Goal: Task Accomplishment & Management: Complete application form

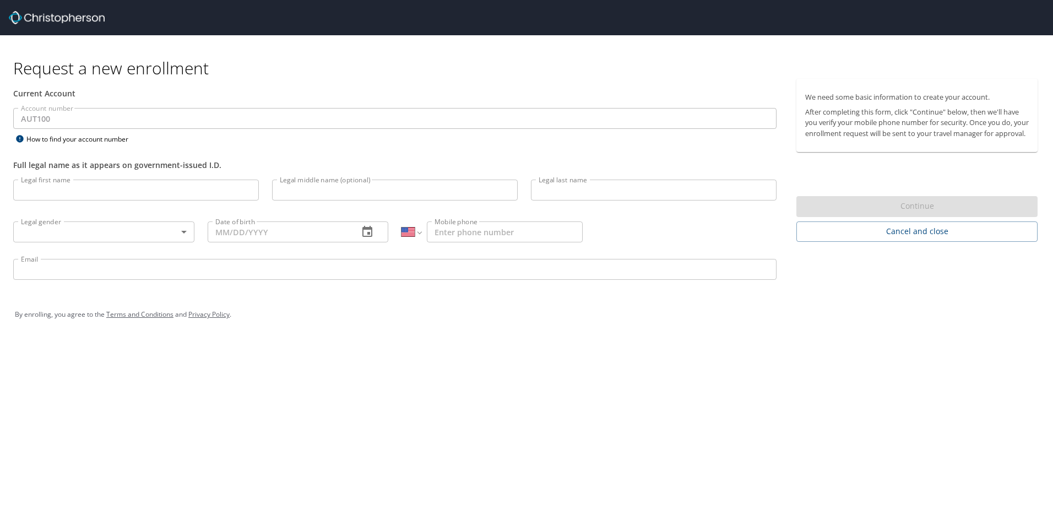
select select "US"
click at [38, 91] on div "Current Account" at bounding box center [394, 94] width 763 height 12
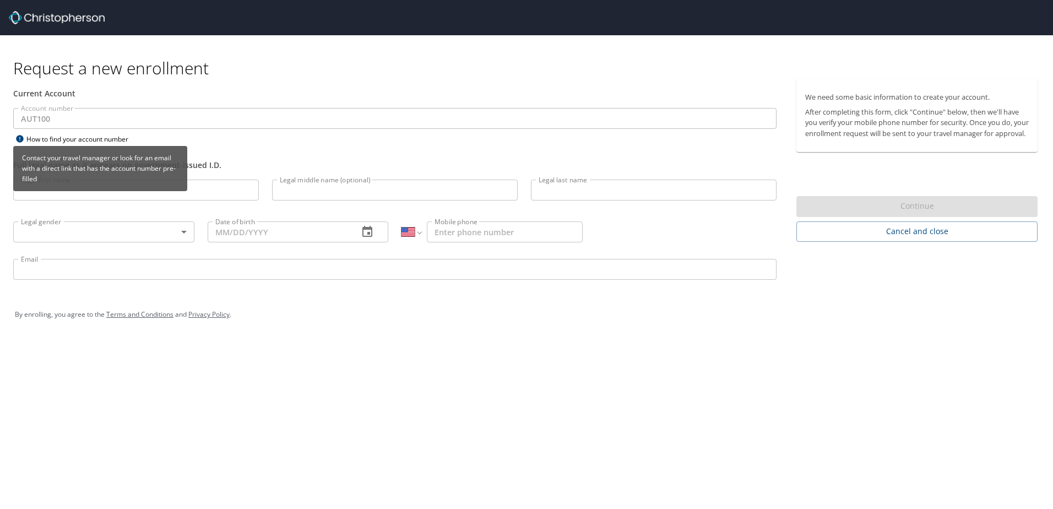
click at [19, 139] on icon at bounding box center [19, 138] width 7 height 7
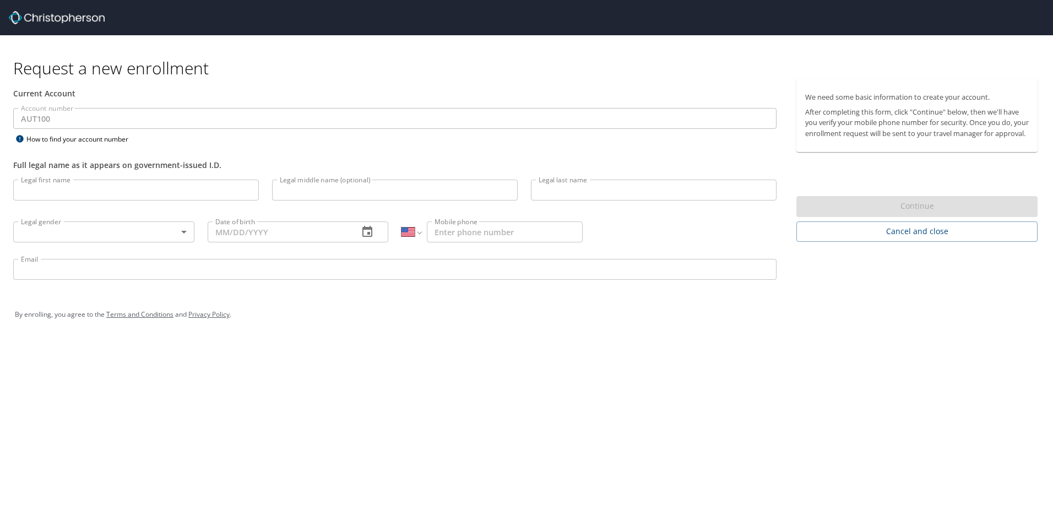
click at [90, 187] on input "Legal first name" at bounding box center [136, 190] width 246 height 21
type input "José Luis"
type input "Prado"
select select "MX"
type input "442 318 2295"
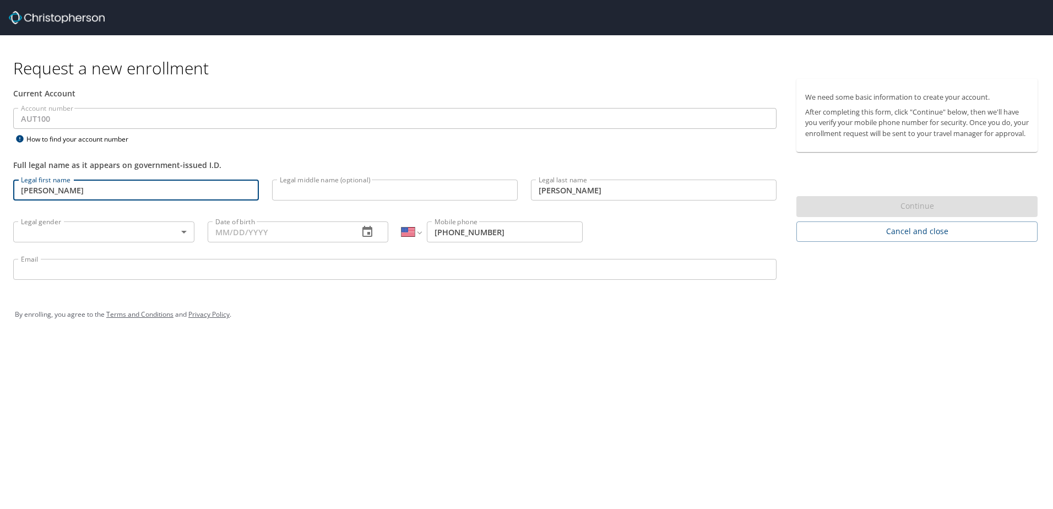
type input "jose-luis.prado@autoliv.com"
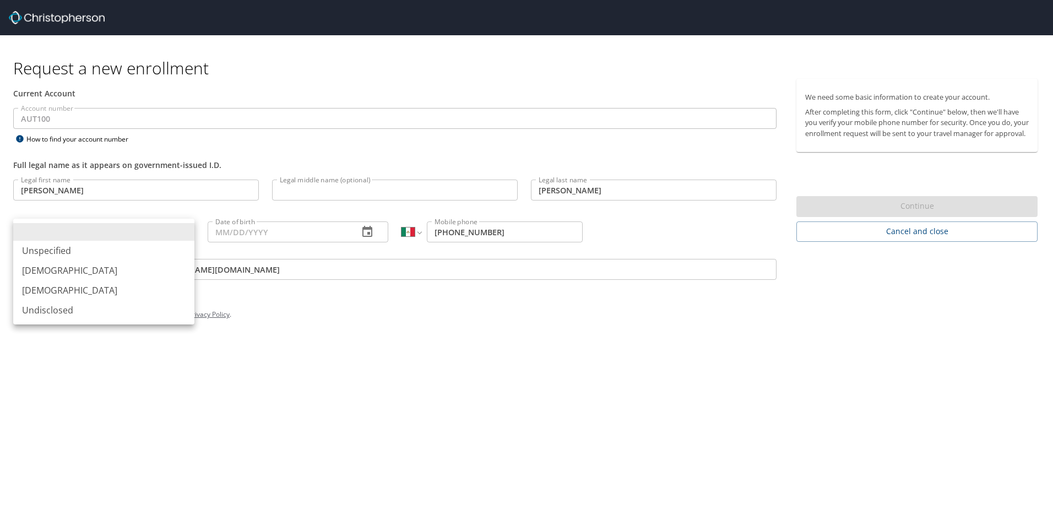
click at [132, 227] on body "Request a new enrollment Current Account Account number AUT100 Account number H…" at bounding box center [526, 254] width 1053 height 509
click at [109, 277] on li "Male" at bounding box center [103, 271] width 181 height 20
type input "Male"
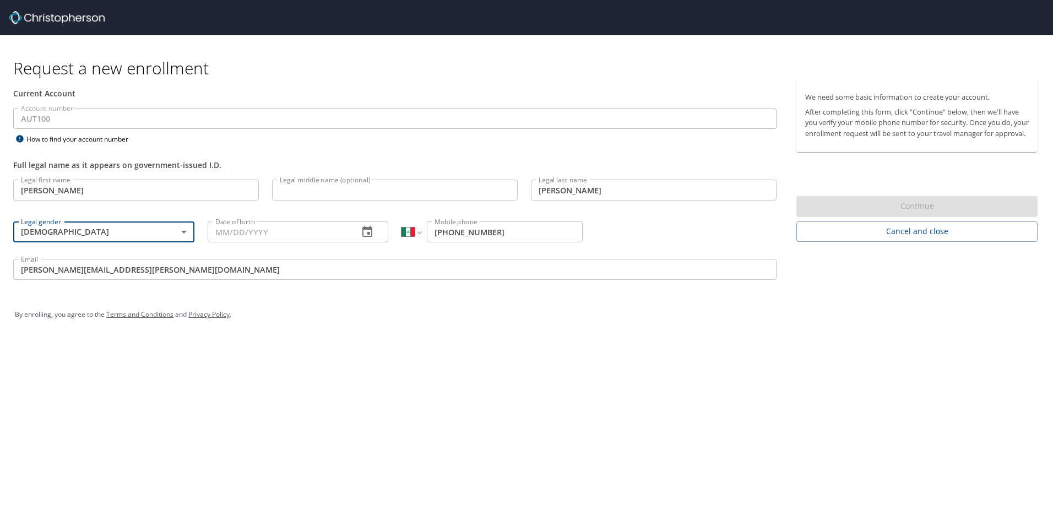
click at [155, 191] on input "José Luis" at bounding box center [136, 190] width 246 height 21
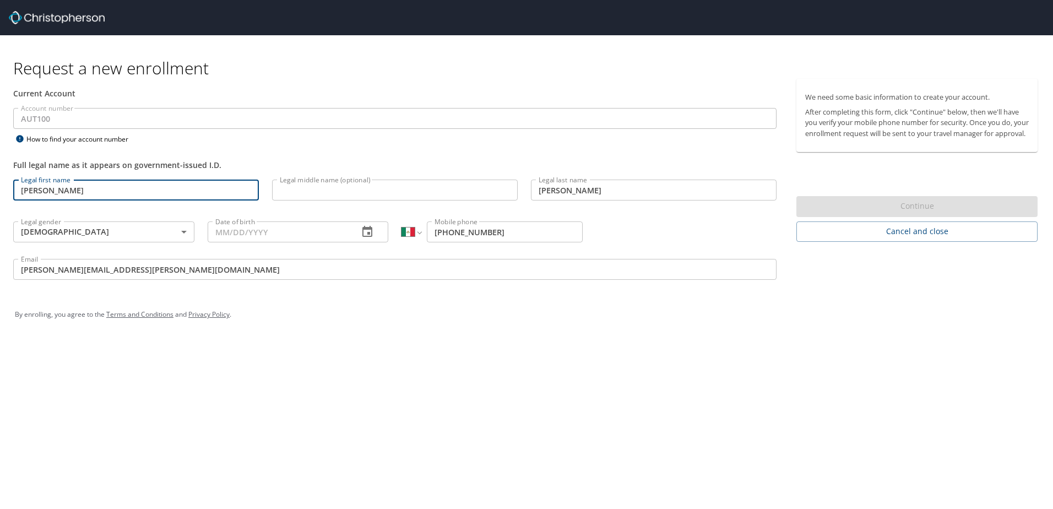
type input "José"
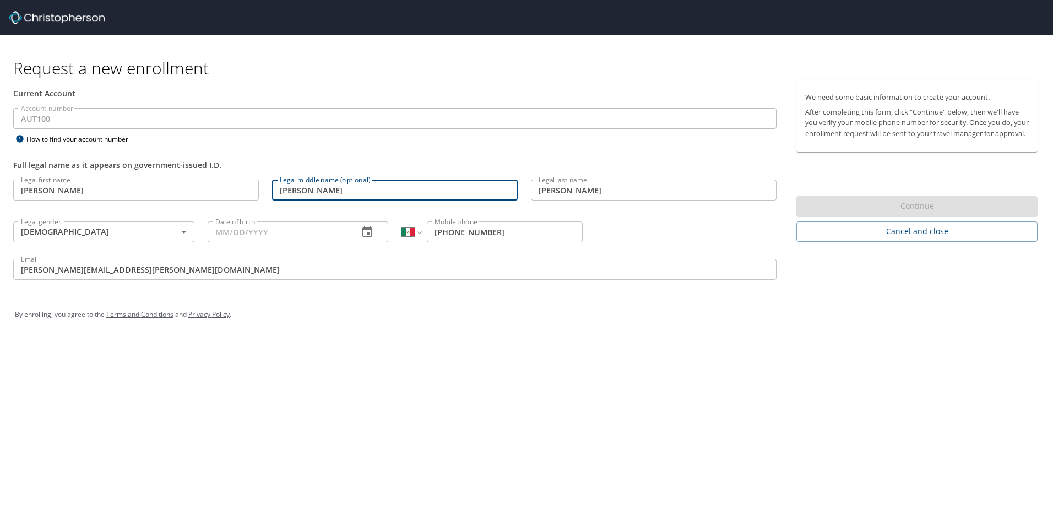
type input "Luis"
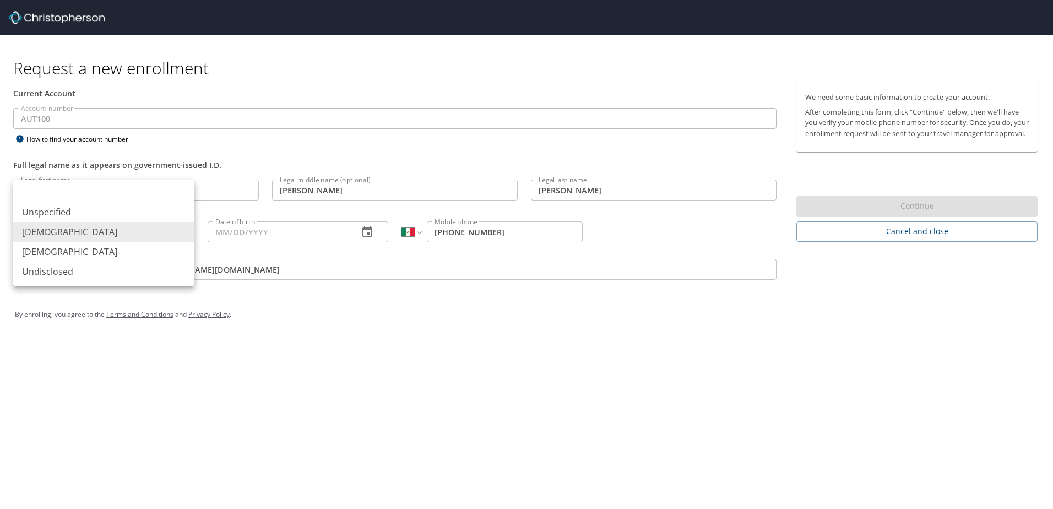
click at [156, 229] on body "Request a new enrollment Current Account Account number AUT100 Account number H…" at bounding box center [526, 254] width 1053 height 509
click at [113, 231] on li "Male" at bounding box center [103, 232] width 181 height 20
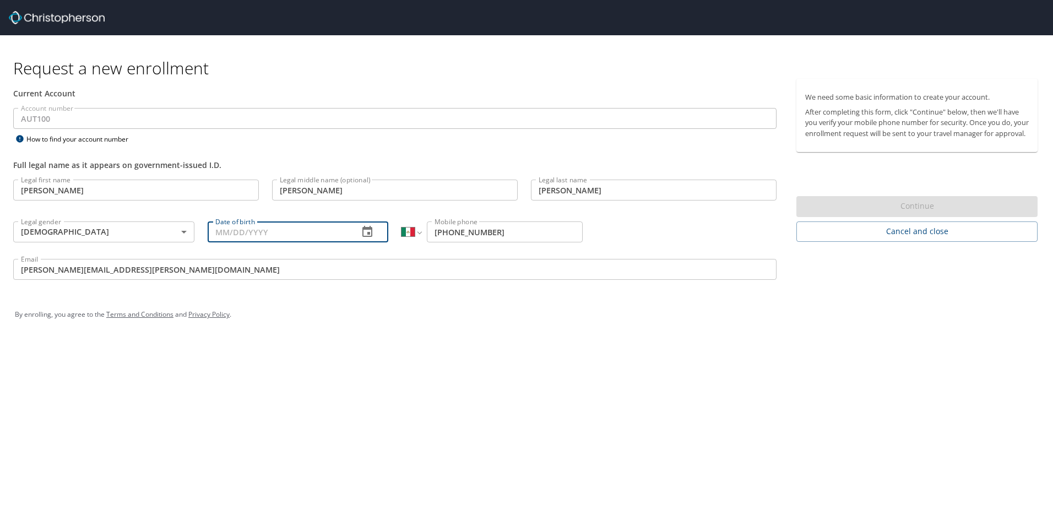
click at [242, 231] on input "Date of birth" at bounding box center [279, 231] width 143 height 21
type input "11/12/1992"
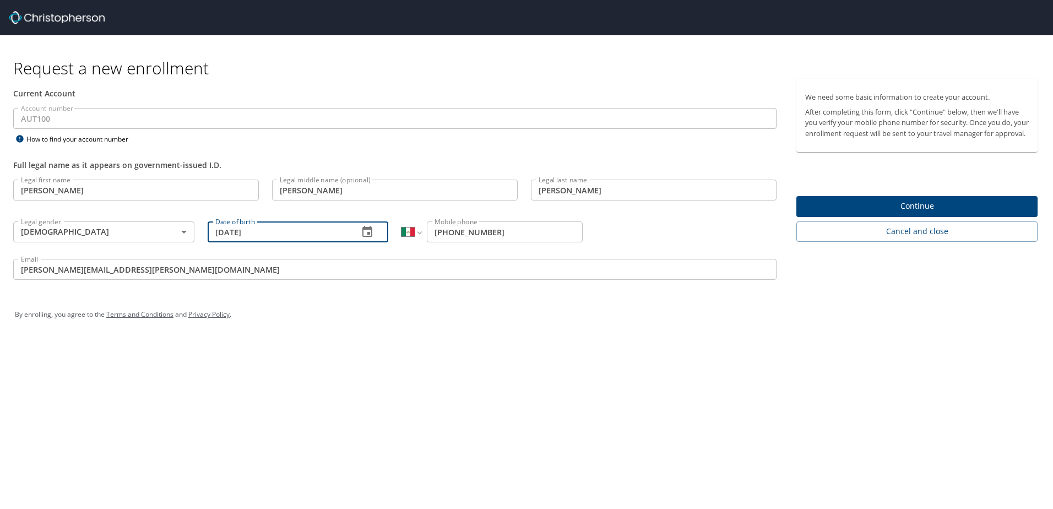
click at [501, 232] on input "442 318 2295" at bounding box center [505, 231] width 156 height 21
click at [503, 368] on div "Request a new enrollment Current Account Account number AUT100 Account number H…" at bounding box center [526, 254] width 1053 height 509
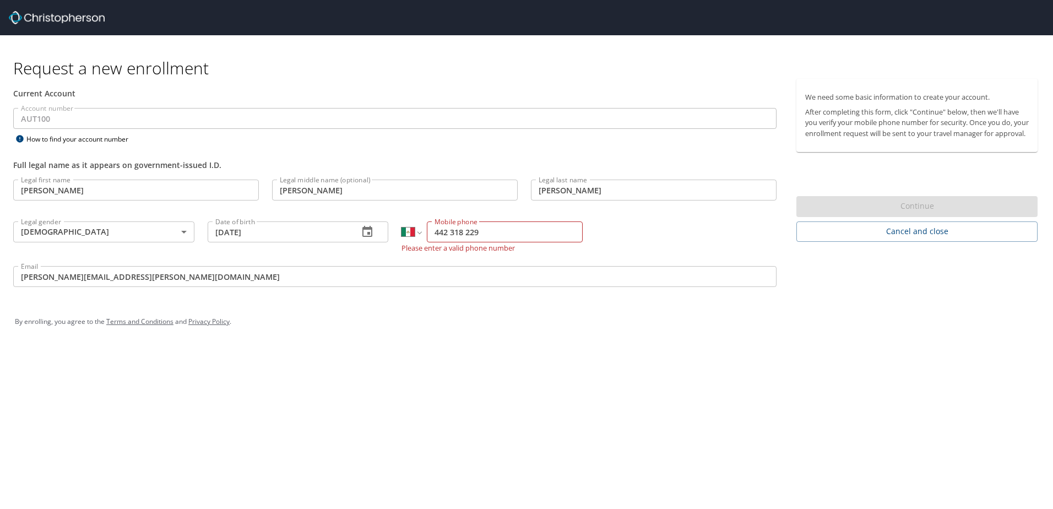
click at [494, 235] on input "442 318 229" at bounding box center [505, 231] width 156 height 21
type input "442 318 2294"
click at [409, 338] on div "By enrolling, you agree to the Terms and Conditions and Privacy Policy ." at bounding box center [527, 322] width 1040 height 50
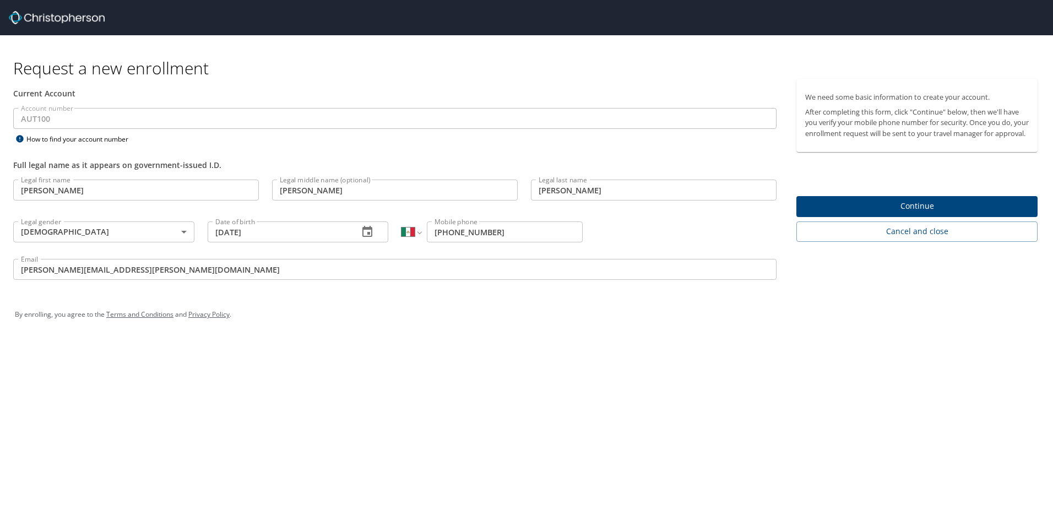
click at [591, 192] on input "Prado" at bounding box center [654, 190] width 246 height 21
type input "Prado González"
click at [648, 353] on div "Request a new enrollment Current Account Account number AUT100 Account number H…" at bounding box center [526, 254] width 1053 height 509
click at [880, 213] on span "Continue" at bounding box center [917, 206] width 224 height 14
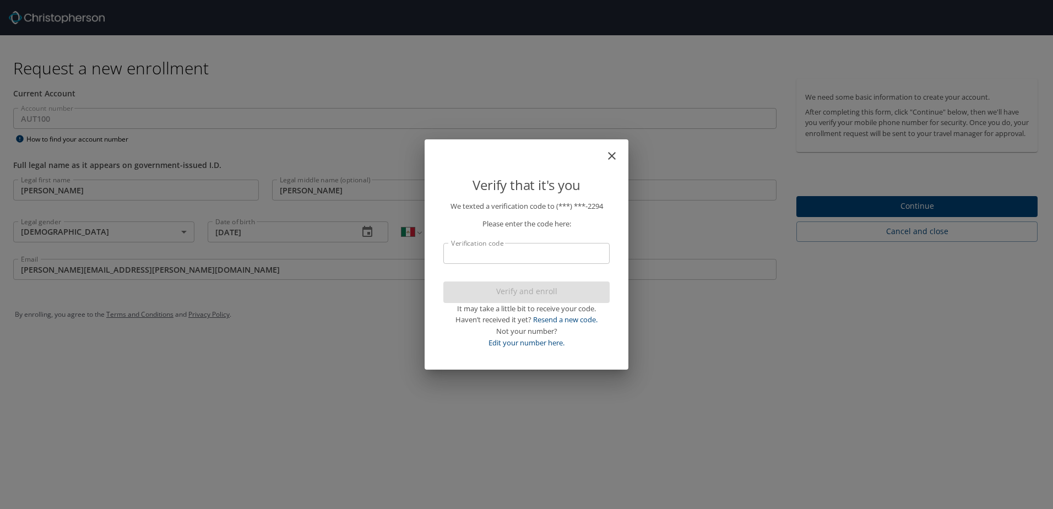
click at [541, 263] on input "Verification code" at bounding box center [526, 253] width 166 height 21
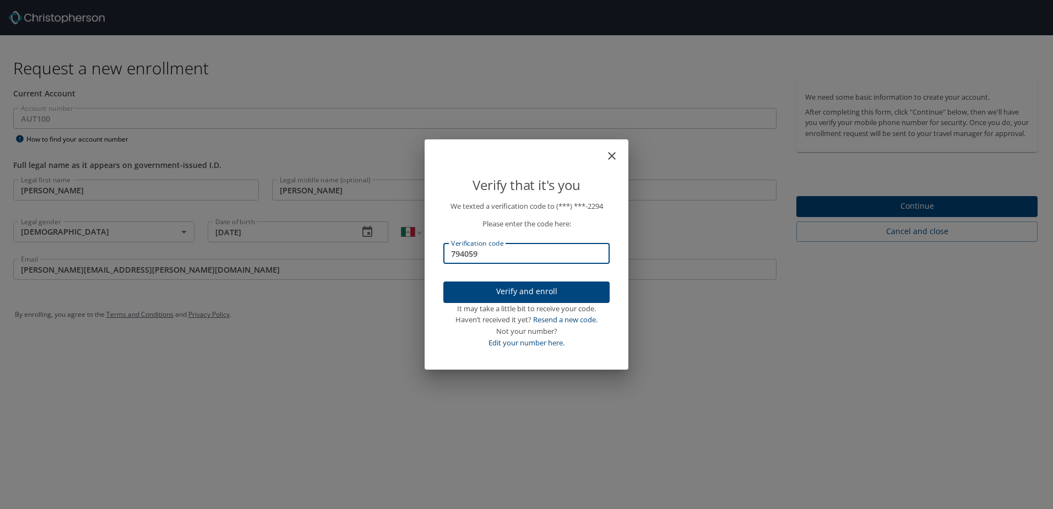
type input "794059"
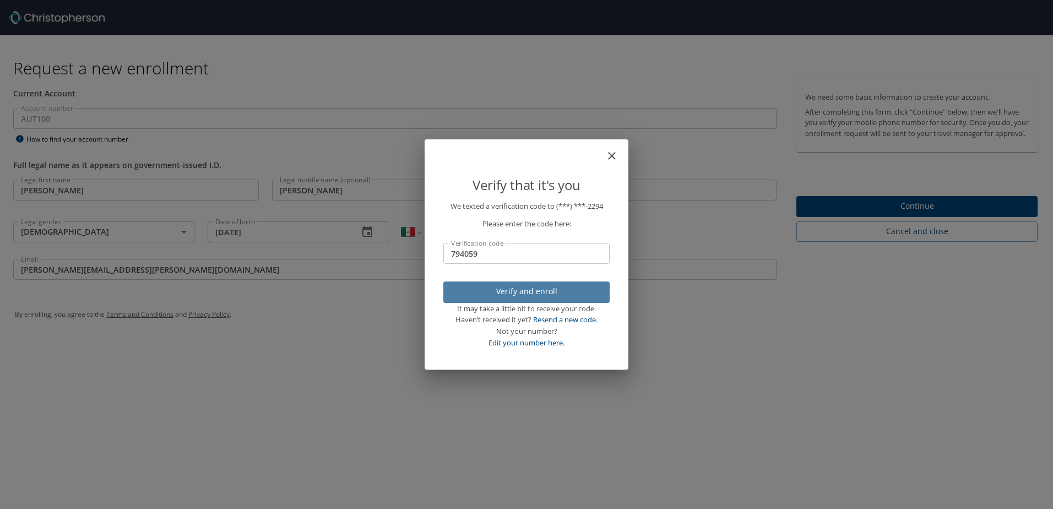
click at [540, 296] on span "Verify and enroll" at bounding box center [526, 292] width 149 height 14
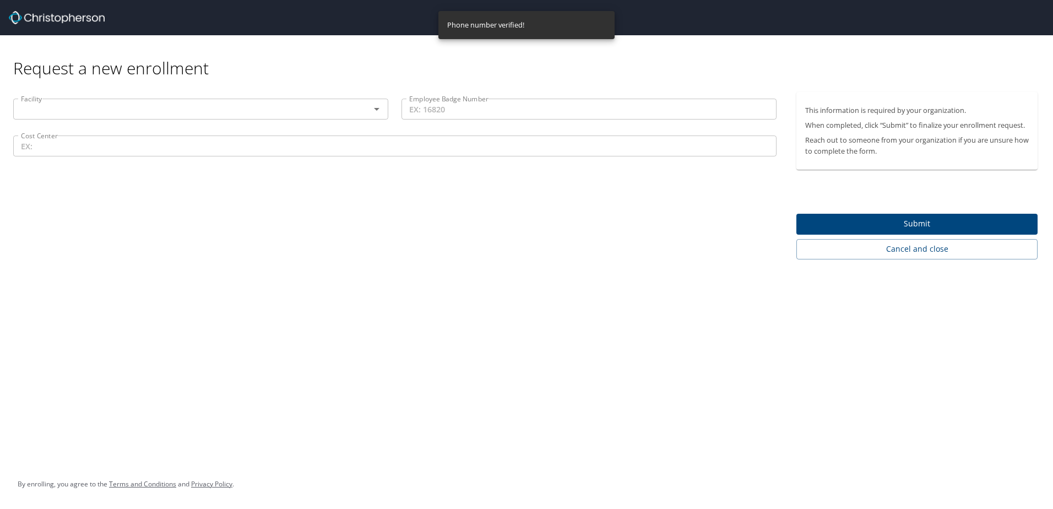
click at [374, 110] on icon "Open" at bounding box center [376, 108] width 13 height 13
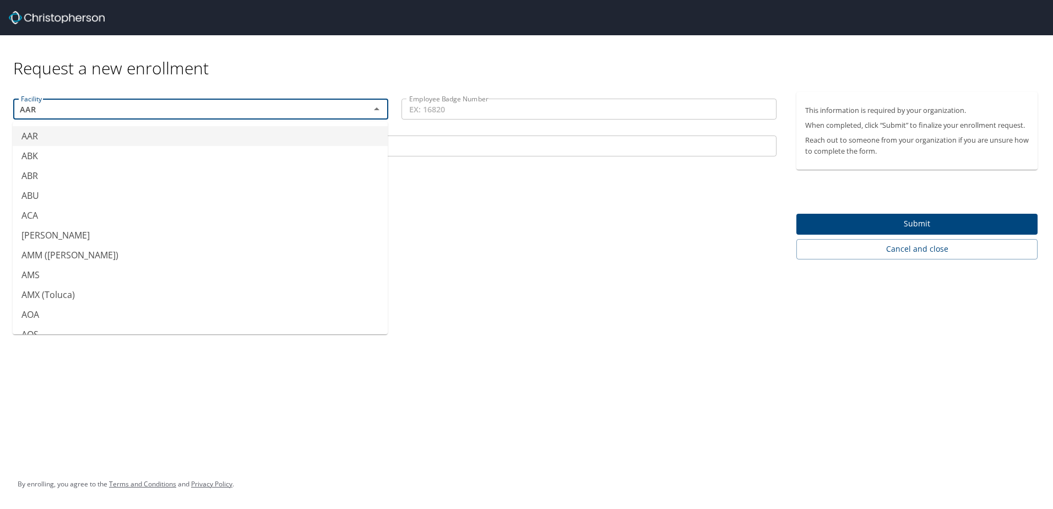
click at [508, 245] on div "Facility AAR Facility Employee Badge Number Employee Badge Number Cost Center C…" at bounding box center [395, 175] width 790 height 167
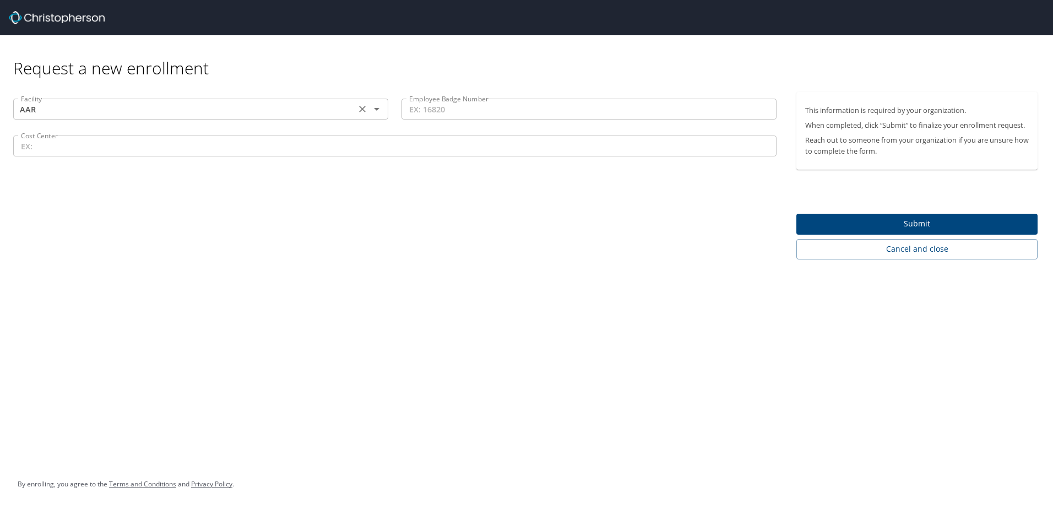
click at [301, 109] on input "AAR" at bounding box center [185, 109] width 336 height 14
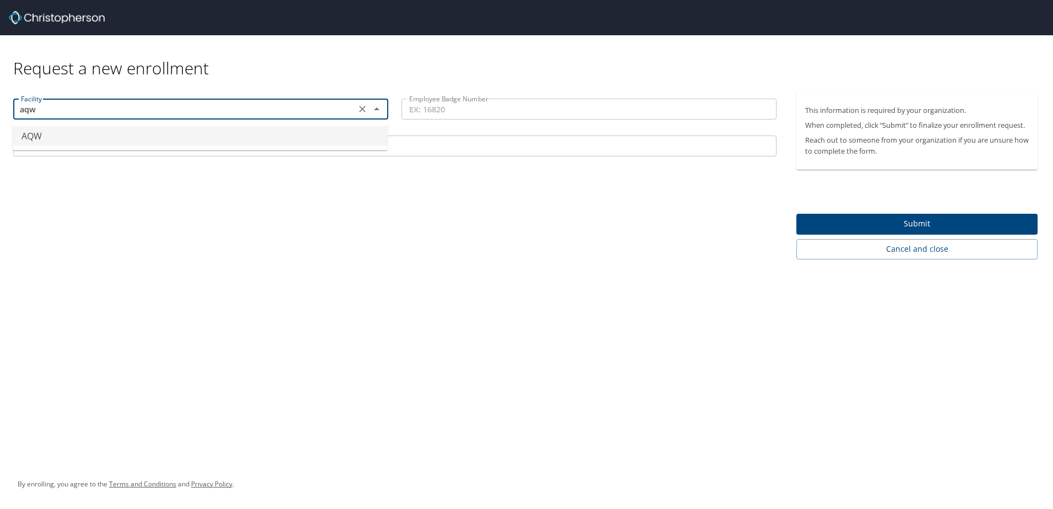
click at [285, 131] on li "AQW" at bounding box center [200, 136] width 375 height 20
type input "AQW"
click at [454, 103] on input "Employee Badge Number" at bounding box center [589, 109] width 375 height 21
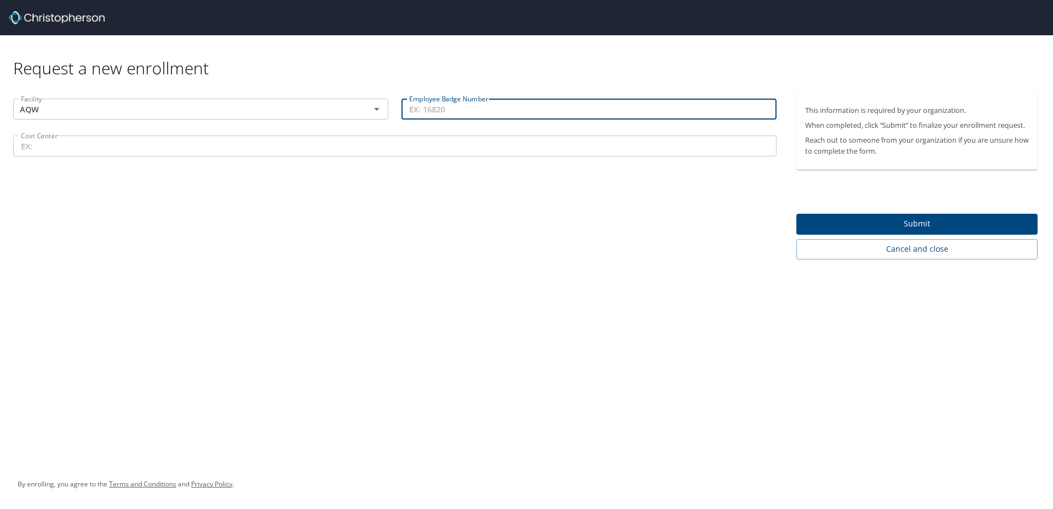
paste input "1071986"
type input "1071986"
click at [471, 234] on div "Facility AQW Facility Employee Badge Number 1071986 Employee Badge Number Cost …" at bounding box center [395, 175] width 790 height 167
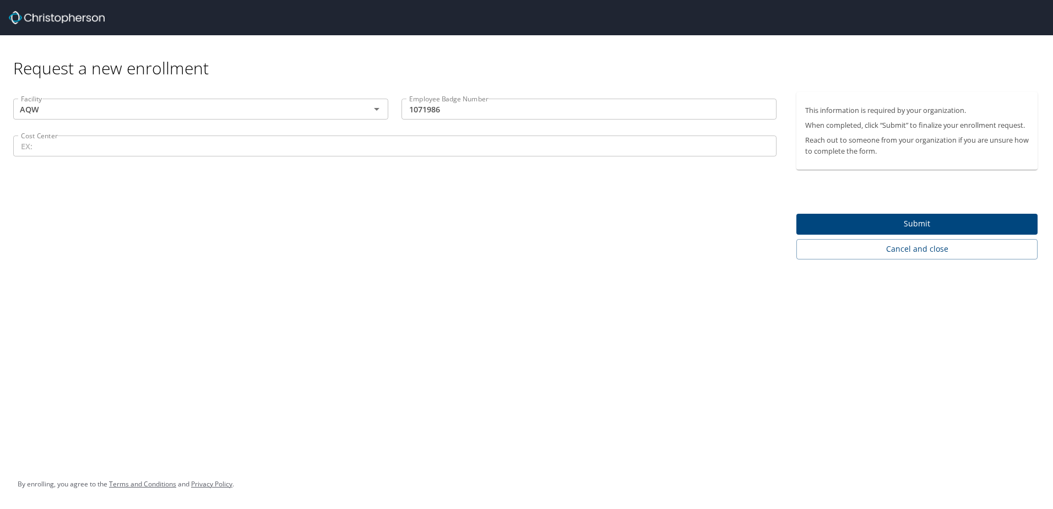
click at [393, 143] on input "Cost Center" at bounding box center [394, 145] width 763 height 21
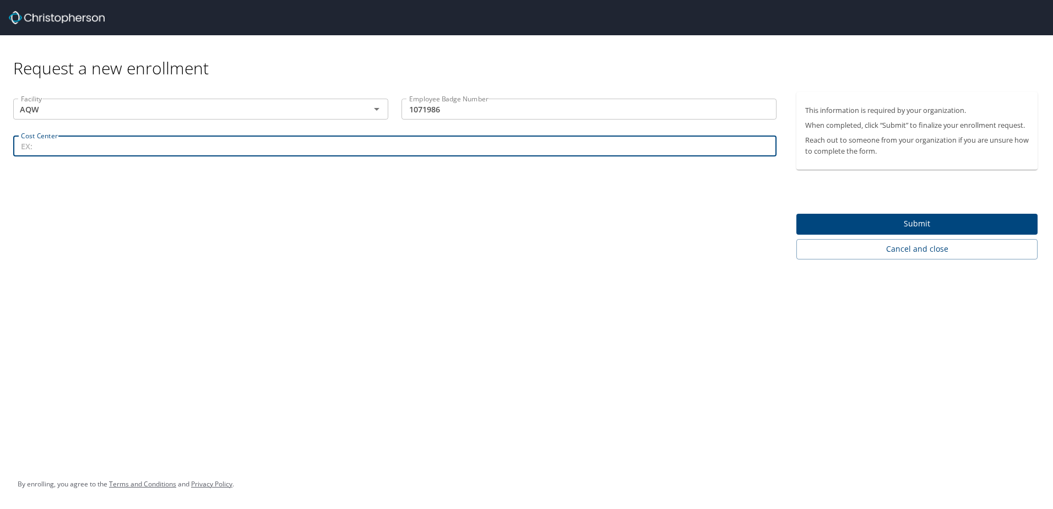
click at [93, 236] on div "Facility AQW Facility Employee Badge Number 1071986 Employee Badge Number Cost …" at bounding box center [395, 175] width 790 height 167
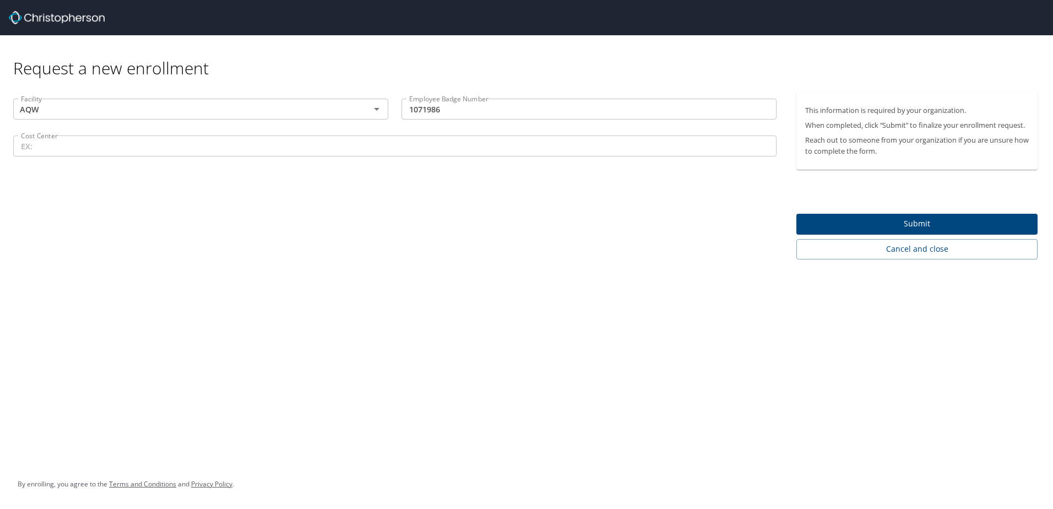
click at [146, 155] on input "Cost Center" at bounding box center [394, 145] width 763 height 21
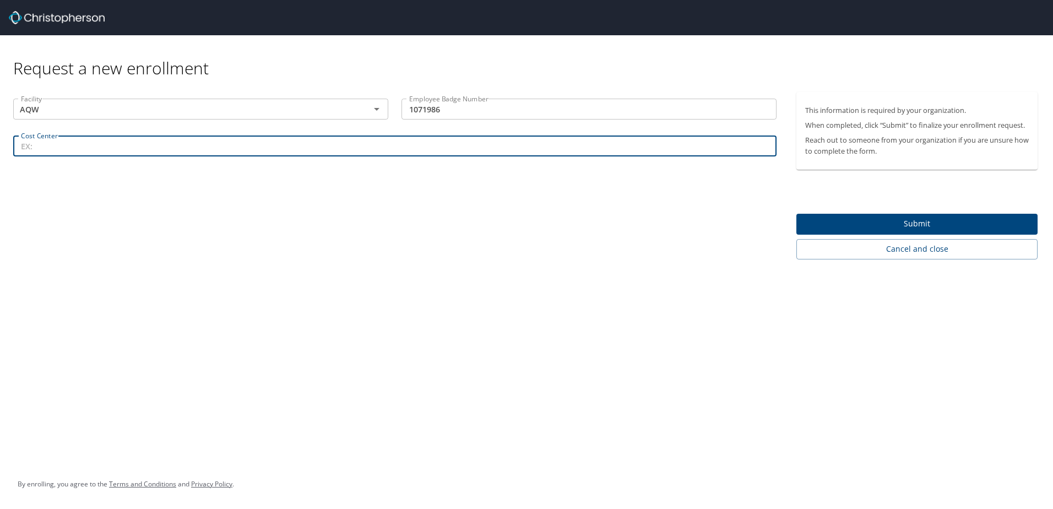
paste input "MX_85528"
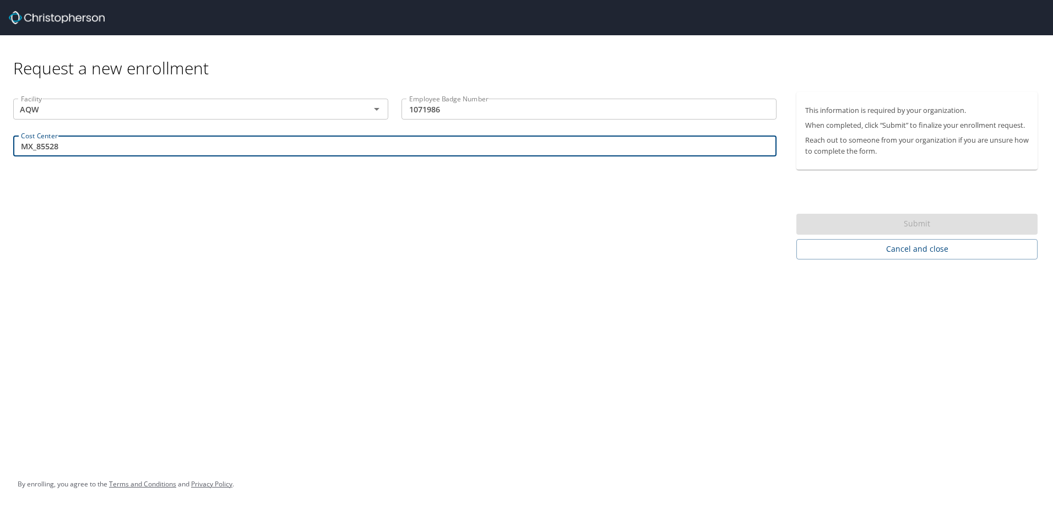
click at [175, 253] on div "Facility AQW Facility Employee Badge Number 1071986 Employee Badge Number Cost …" at bounding box center [395, 175] width 790 height 167
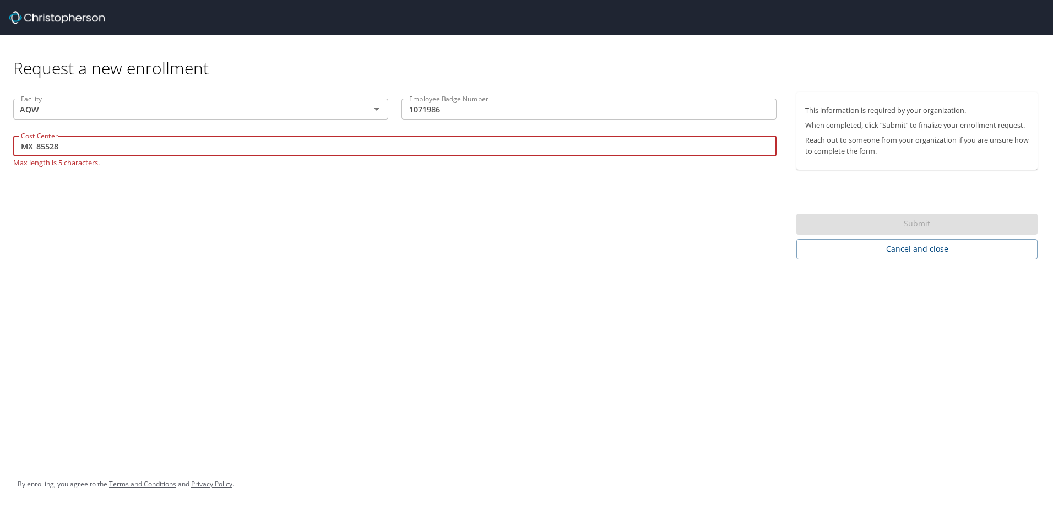
click at [36, 148] on input "MX_85528" at bounding box center [394, 145] width 763 height 21
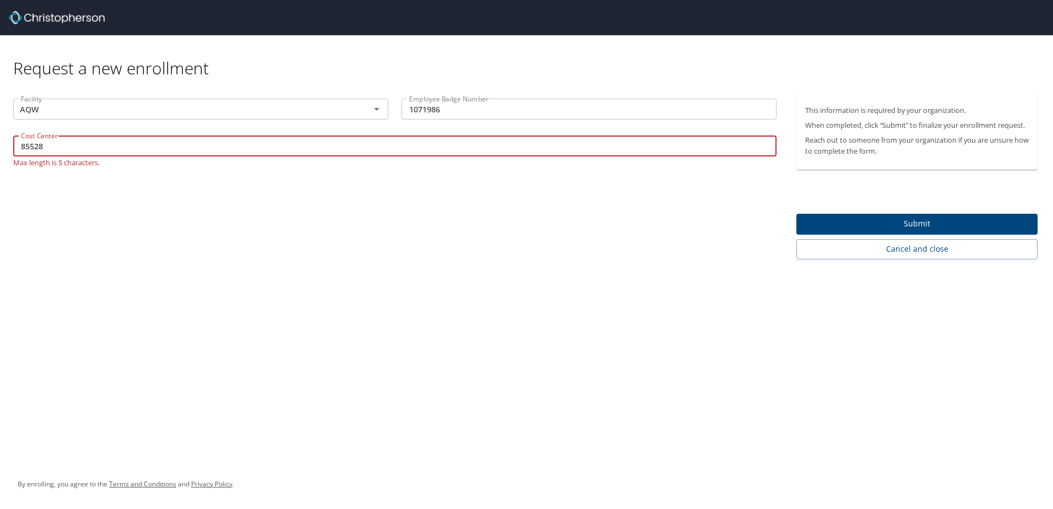
type input "85528"
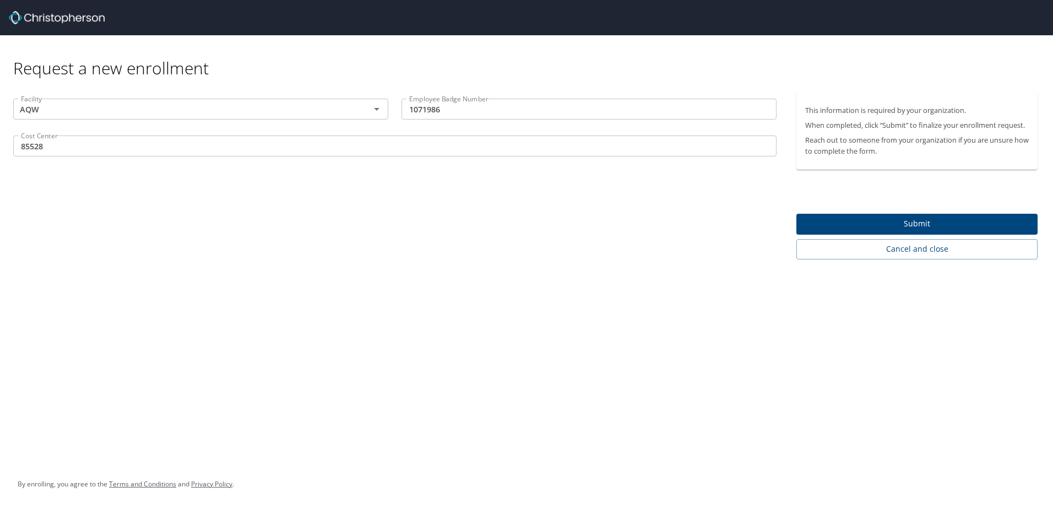
click at [329, 334] on div "Request a new enrollment Facility AQW Facility Employee Badge Number 1071986 Em…" at bounding box center [526, 254] width 1053 height 509
click at [901, 225] on span "Submit" at bounding box center [917, 224] width 224 height 14
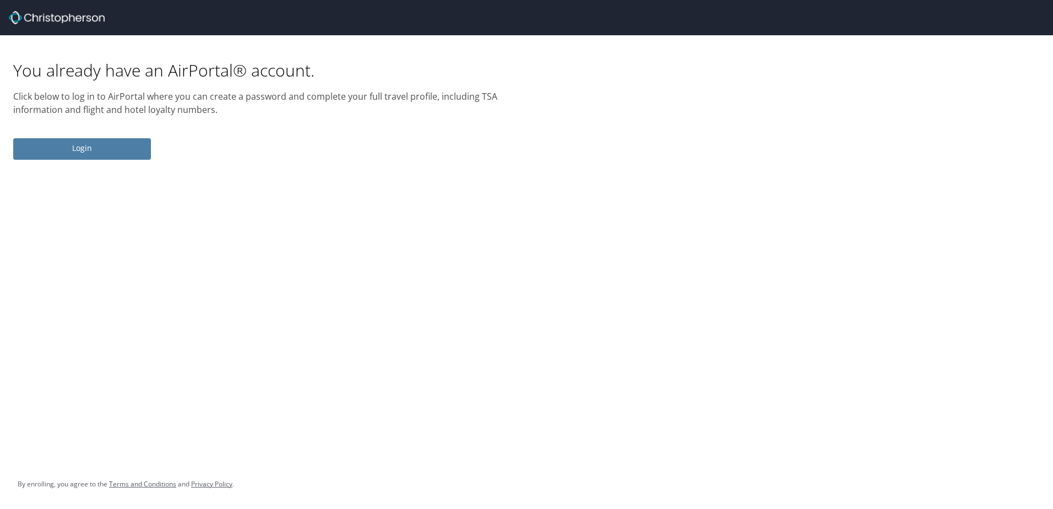
click at [82, 151] on span "Login" at bounding box center [82, 149] width 120 height 14
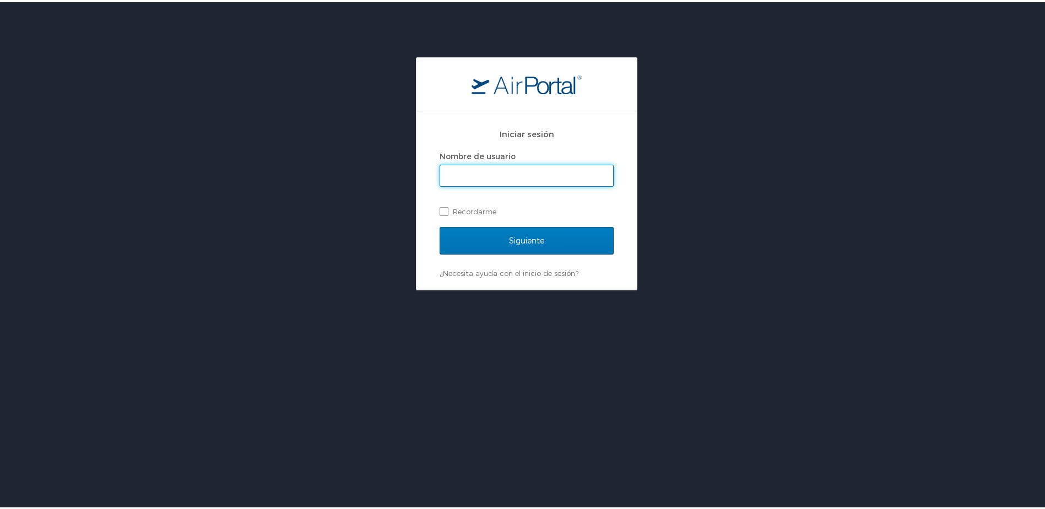
click at [484, 175] on input "Nombre de usuario" at bounding box center [526, 173] width 173 height 21
type input "jose-luis.prado@autoliv.com"
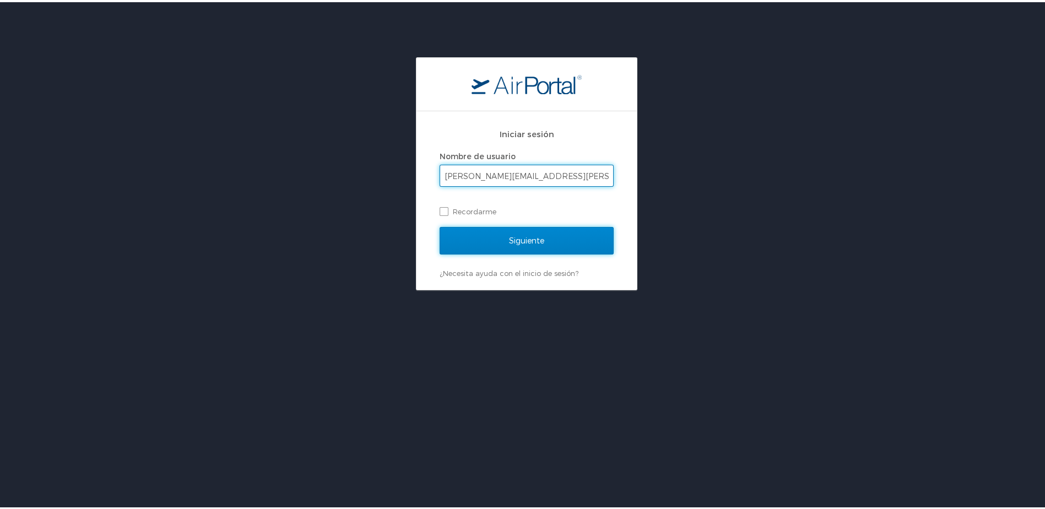
click at [502, 245] on input "Siguiente" at bounding box center [527, 239] width 174 height 28
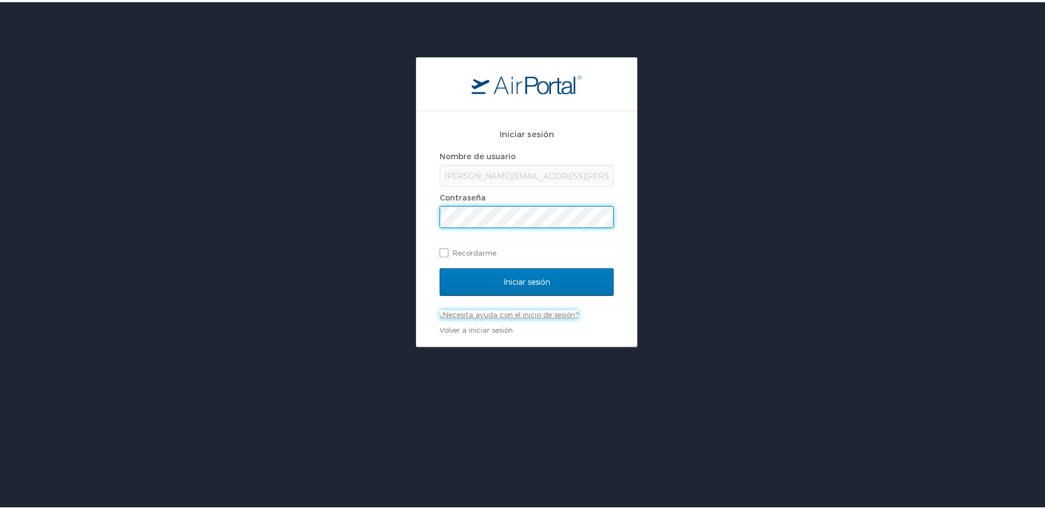
click at [510, 312] on link "¿Necesita ayuda con el inicio de sesión?" at bounding box center [509, 312] width 139 height 9
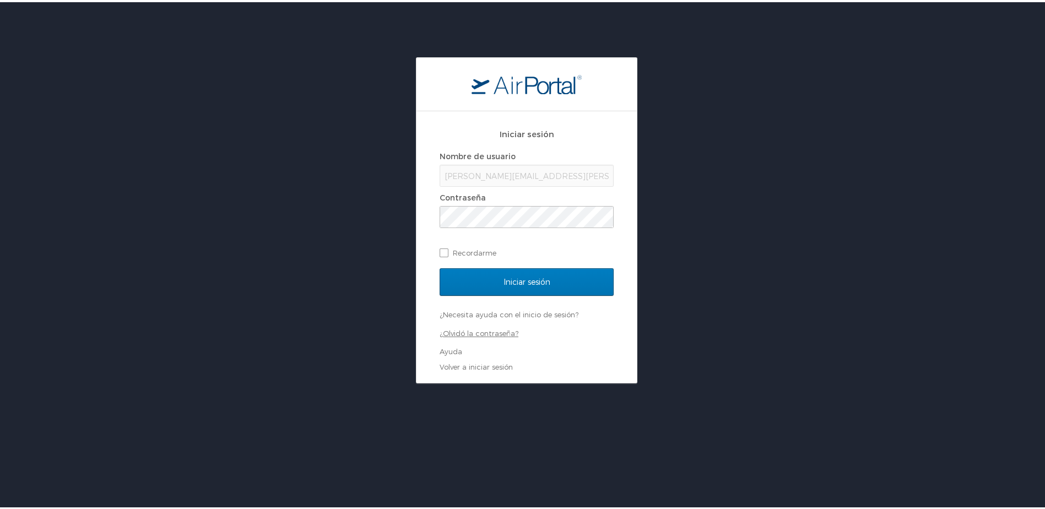
click at [484, 332] on link "¿Olvidó la contraseña?" at bounding box center [479, 331] width 79 height 9
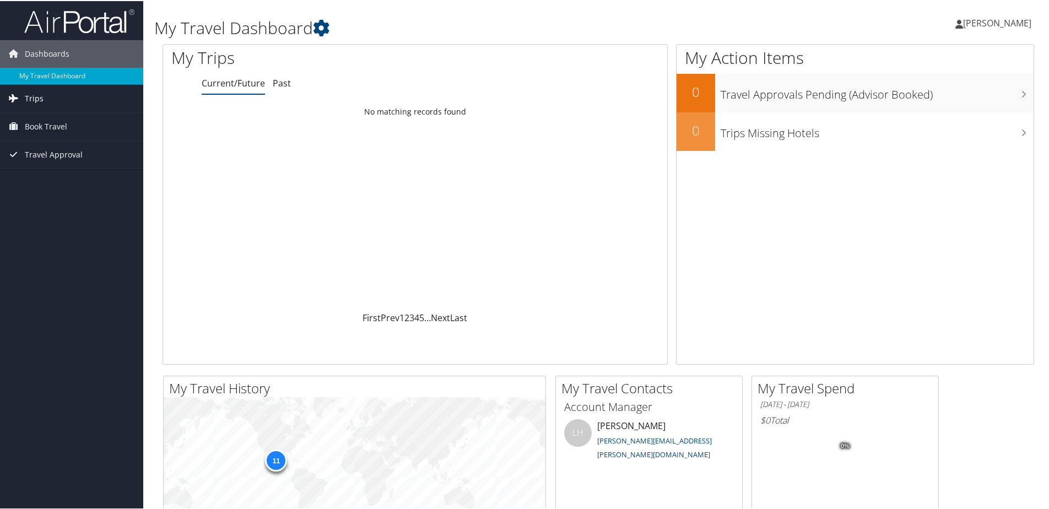
click at [59, 92] on link "Trips" at bounding box center [71, 98] width 143 height 28
click at [65, 202] on span "Travel Approval" at bounding box center [54, 203] width 58 height 28
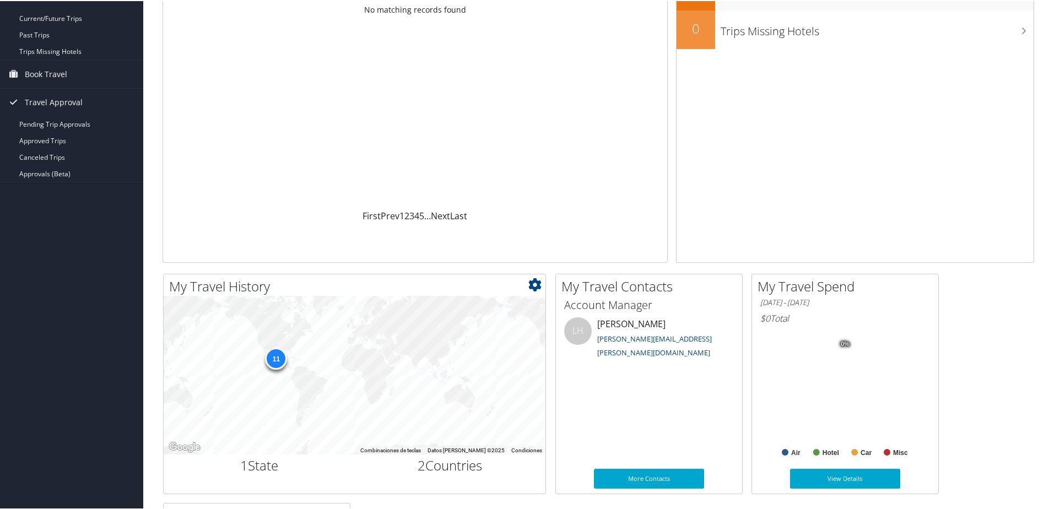
scroll to position [165, 0]
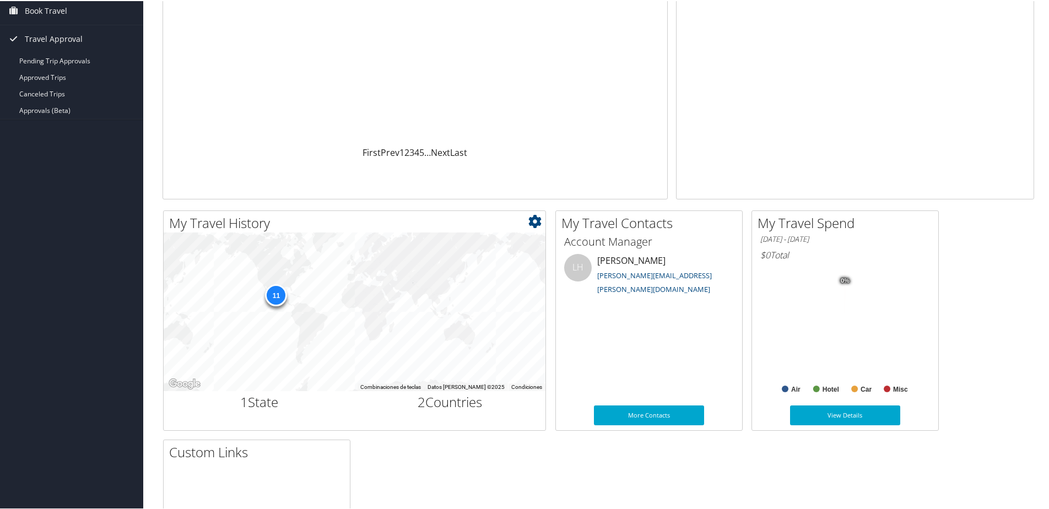
click at [276, 295] on div "11" at bounding box center [276, 294] width 22 height 22
click at [306, 320] on div "11" at bounding box center [355, 310] width 382 height 159
click at [325, 278] on div "11" at bounding box center [355, 310] width 382 height 159
click at [420, 301] on div "11" at bounding box center [355, 310] width 382 height 159
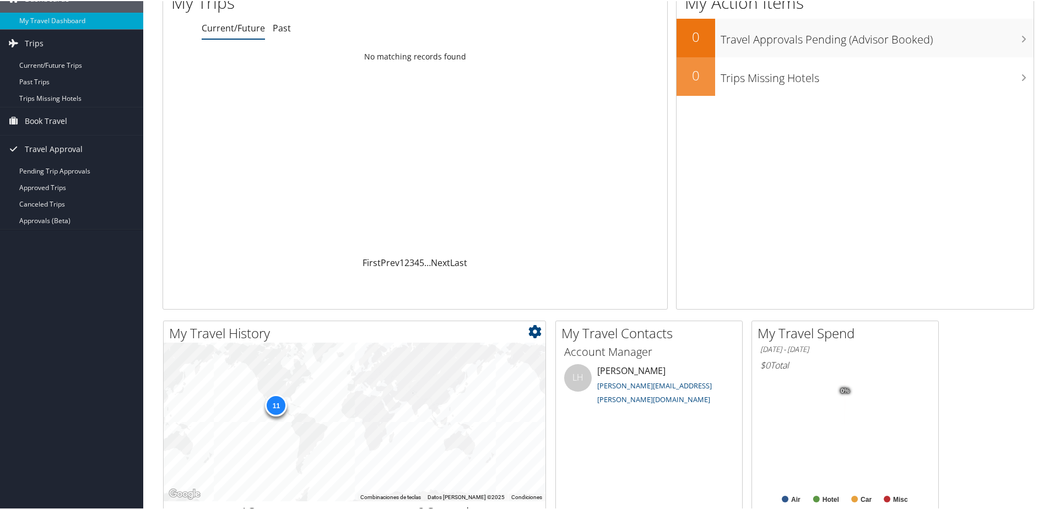
scroll to position [0, 0]
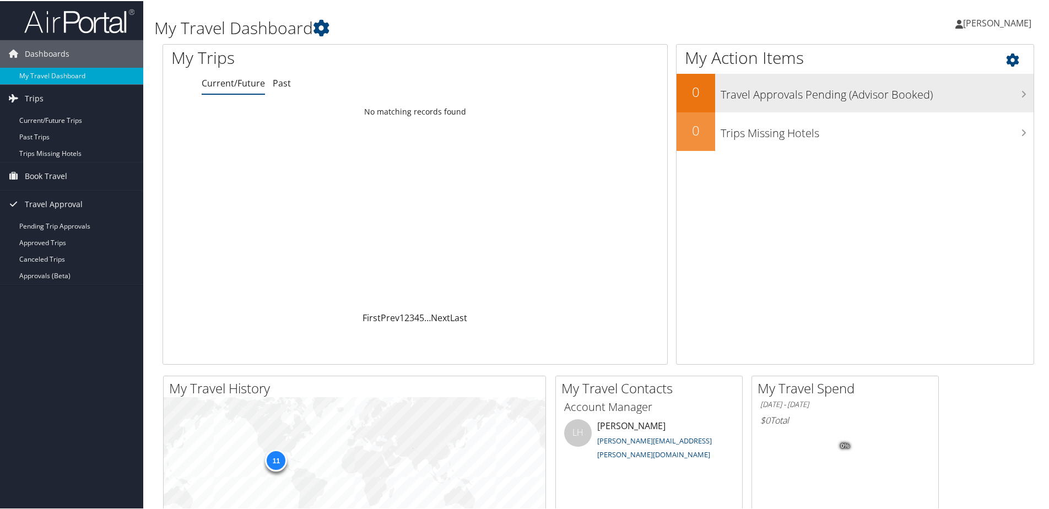
click at [845, 94] on h3 "Travel Approvals Pending (Advisor Booked)" at bounding box center [876, 90] width 313 height 21
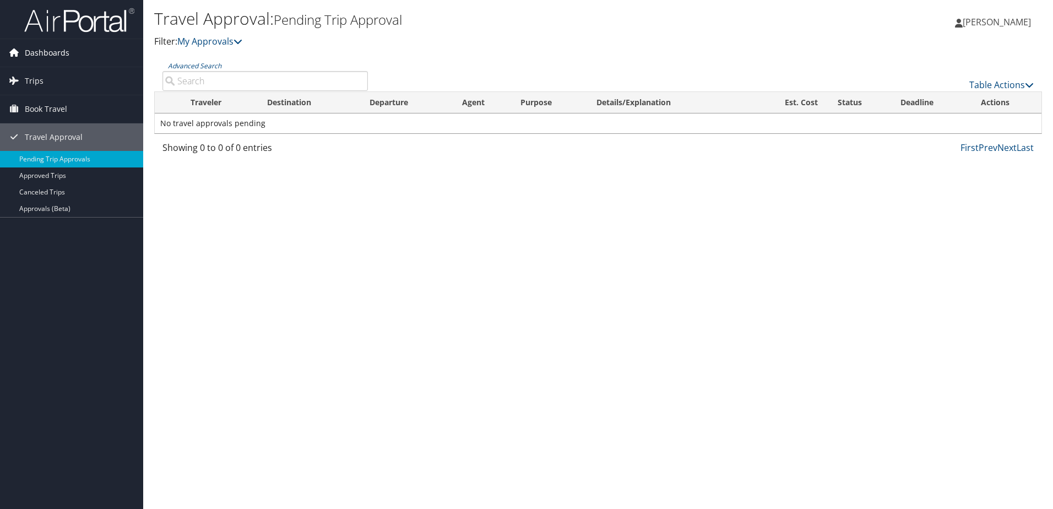
click at [37, 52] on span "Dashboards" at bounding box center [47, 53] width 45 height 28
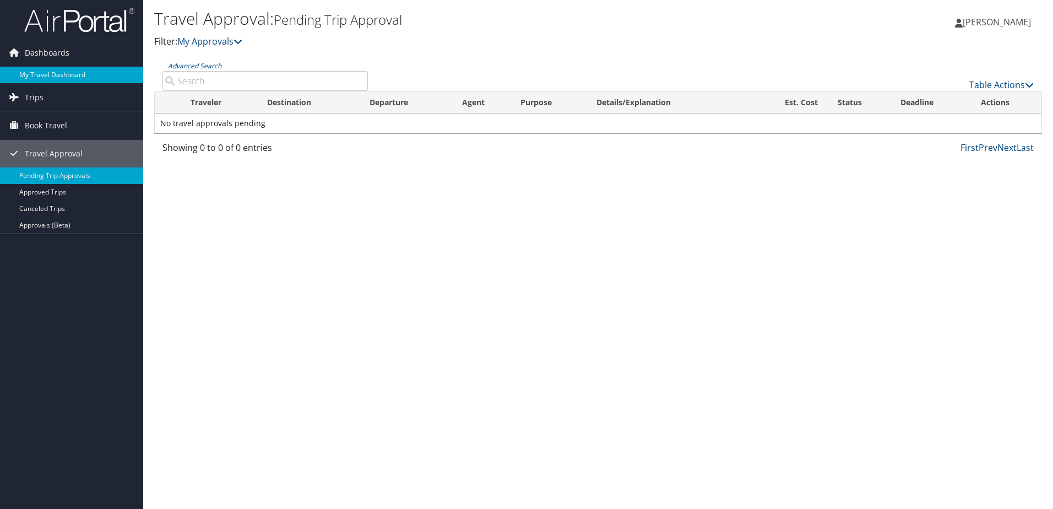
click at [37, 68] on link "My Travel Dashboard" at bounding box center [71, 75] width 143 height 17
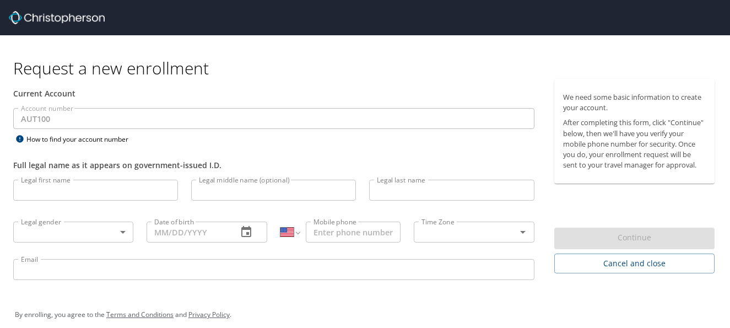
select select "US"
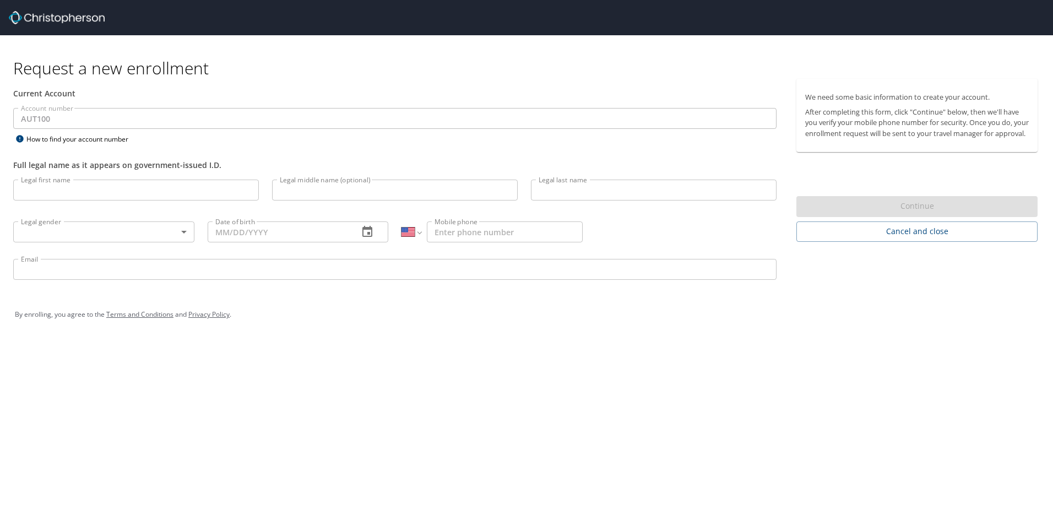
click at [36, 18] on img at bounding box center [57, 17] width 96 height 13
